Goal: Task Accomplishment & Management: Use online tool/utility

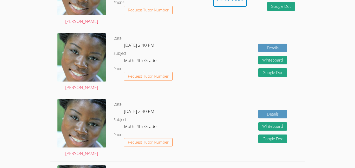
scroll to position [200, 0]
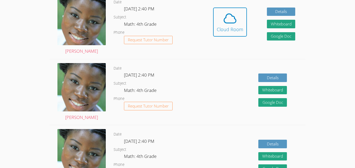
scroll to position [131, 0]
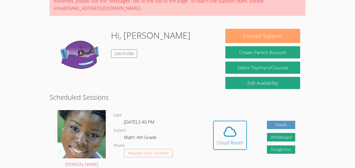
scroll to position [55, 0]
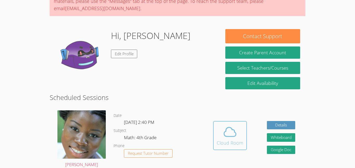
click at [230, 136] on icon at bounding box center [230, 132] width 15 height 15
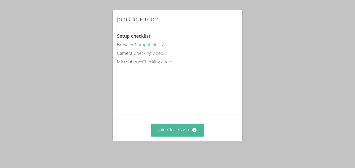
click at [182, 131] on button "Join Cloudroom" at bounding box center [177, 130] width 53 height 13
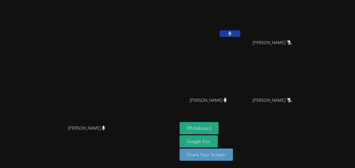
click at [241, 30] on button at bounding box center [230, 33] width 21 height 7
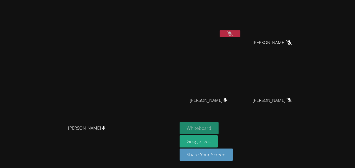
click at [219, 125] on button "Whiteboard" at bounding box center [199, 128] width 39 height 12
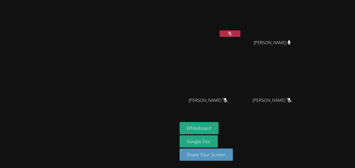
click at [180, 122] on button "Whiteboard" at bounding box center [199, 128] width 39 height 12
click at [306, 126] on div "Whiteboard Google Doc Share Your Screen" at bounding box center [243, 143] width 126 height 43
click at [219, 126] on button "Whiteboard" at bounding box center [199, 128] width 39 height 12
click at [241, 33] on button at bounding box center [230, 33] width 21 height 7
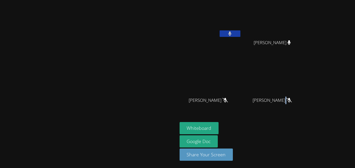
click at [241, 35] on button at bounding box center [230, 33] width 21 height 7
click at [241, 34] on button at bounding box center [230, 33] width 21 height 7
click at [241, 36] on button at bounding box center [230, 33] width 21 height 7
click at [241, 35] on button at bounding box center [230, 33] width 21 height 7
click at [241, 31] on button at bounding box center [230, 33] width 21 height 7
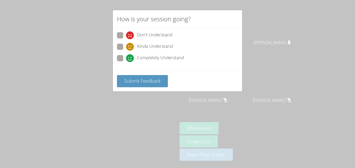
click at [140, 57] on span "Completely Understand" at bounding box center [160, 58] width 47 height 8
click at [131, 57] on input "Completely Understand" at bounding box center [128, 57] width 4 height 4
radio input "true"
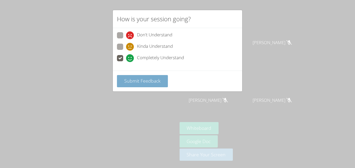
click at [155, 77] on button "Submit Feedback" at bounding box center [142, 81] width 51 height 12
